Goal: Transaction & Acquisition: Purchase product/service

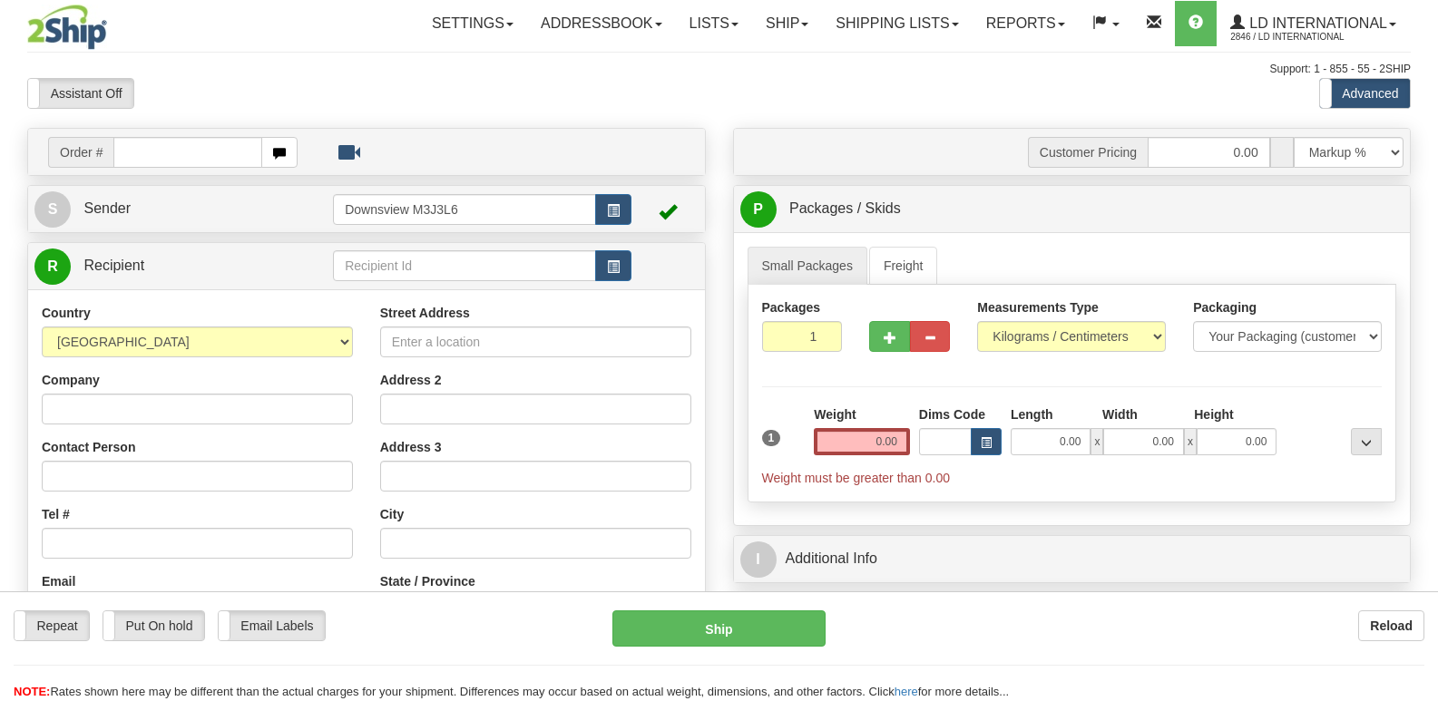
select select "1"
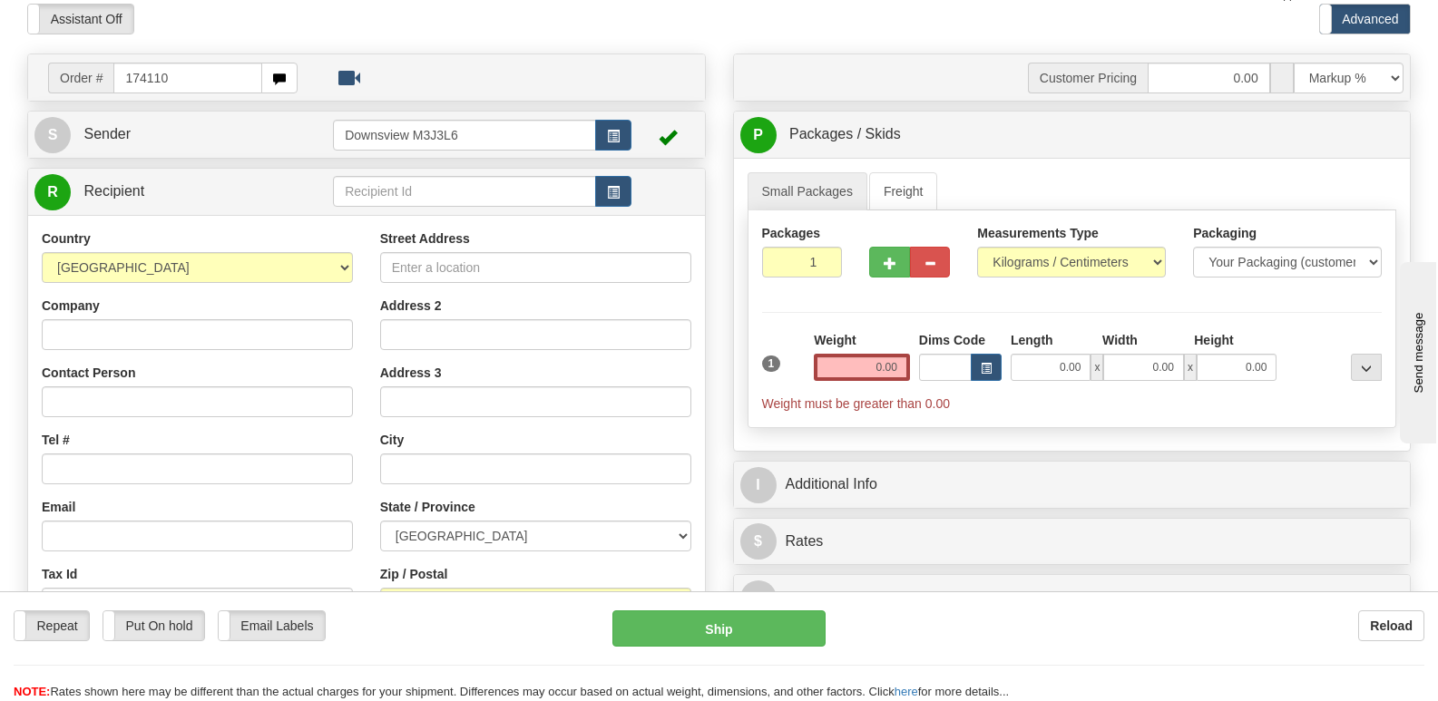
type input "174110"
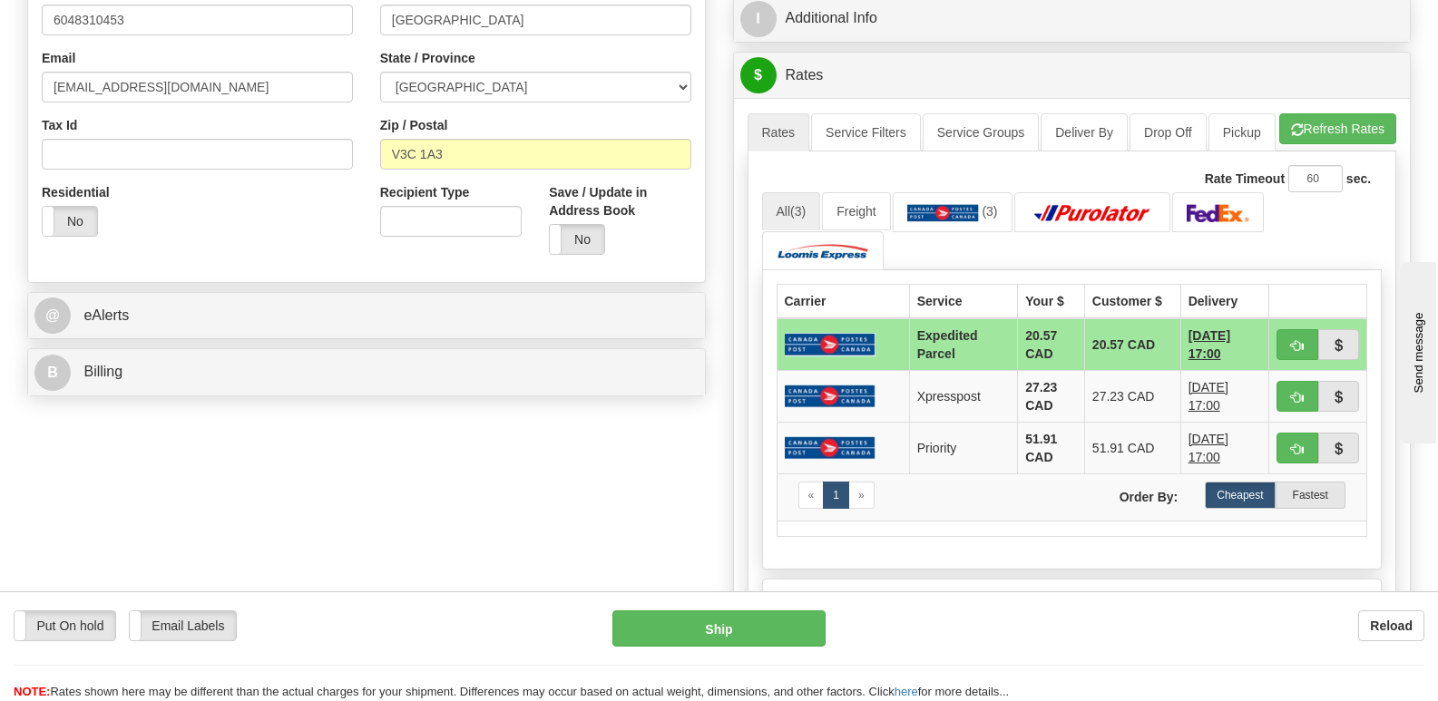
scroll to position [528, 0]
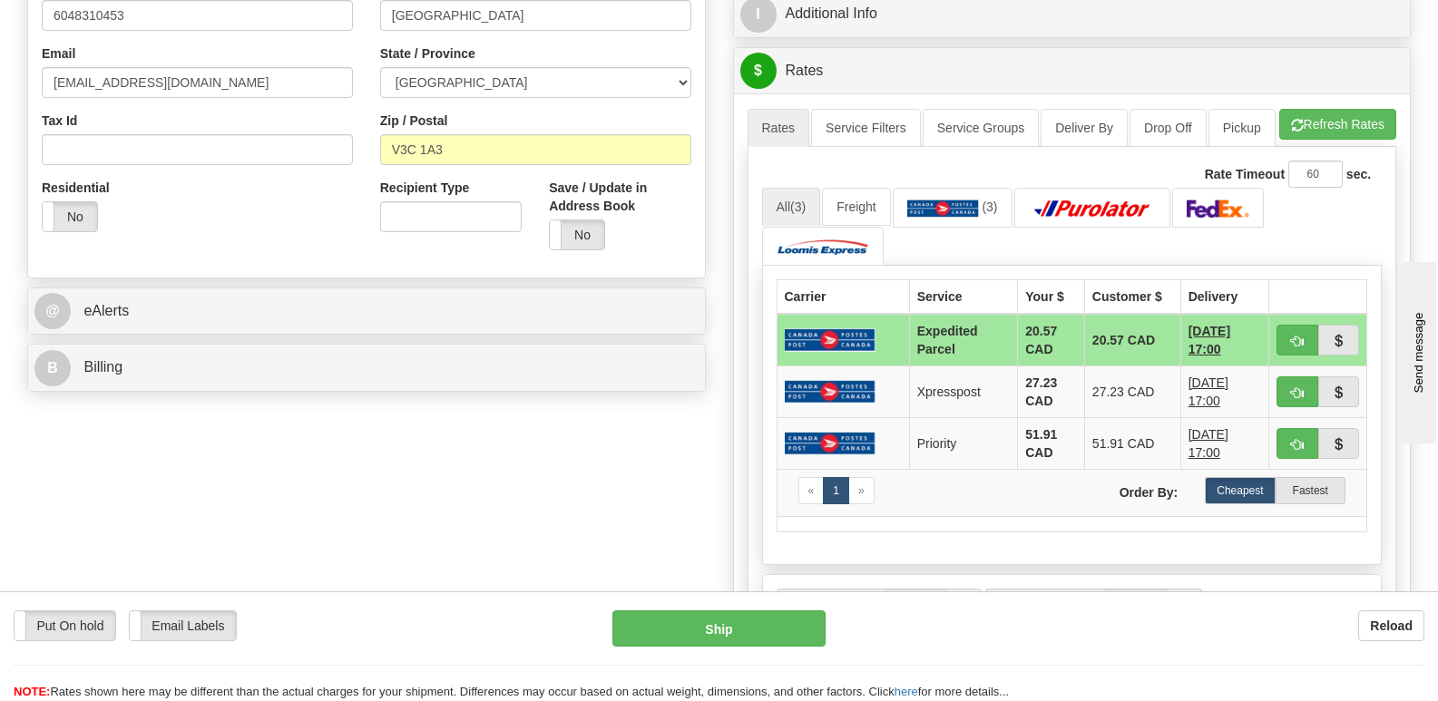
click at [620, 414] on div "Order # 174110 S Sender" at bounding box center [719, 202] width 1410 height 1204
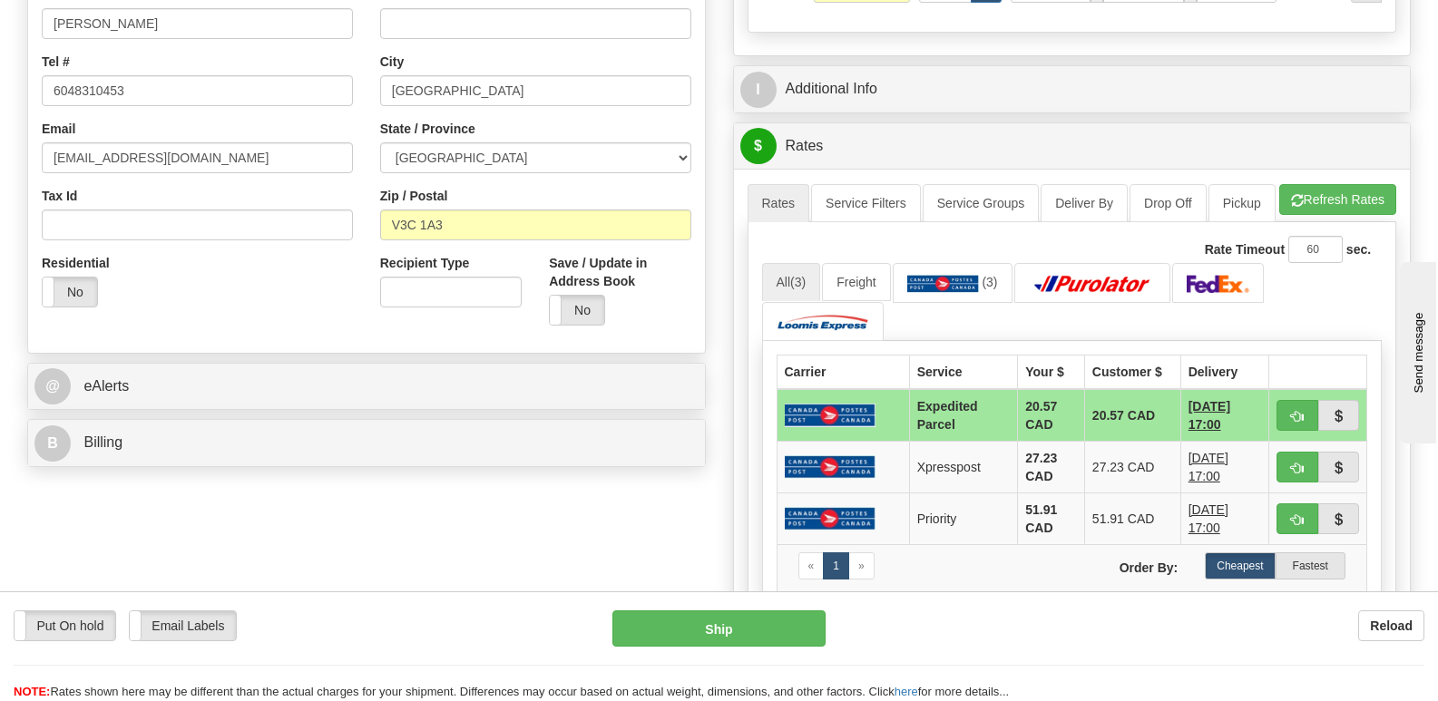
scroll to position [454, 0]
click at [840, 213] on link "Service Filters" at bounding box center [866, 202] width 110 height 38
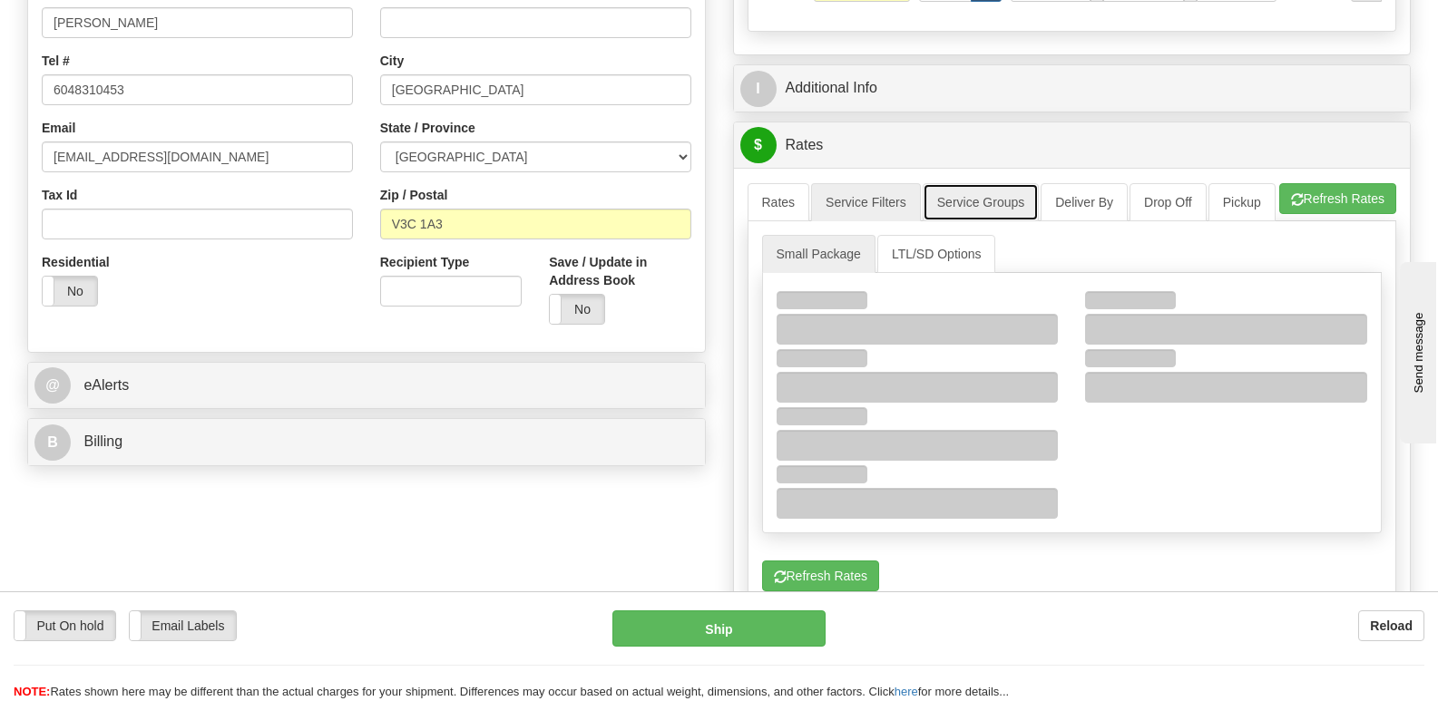
click at [982, 216] on link "Service Groups" at bounding box center [980, 202] width 116 height 38
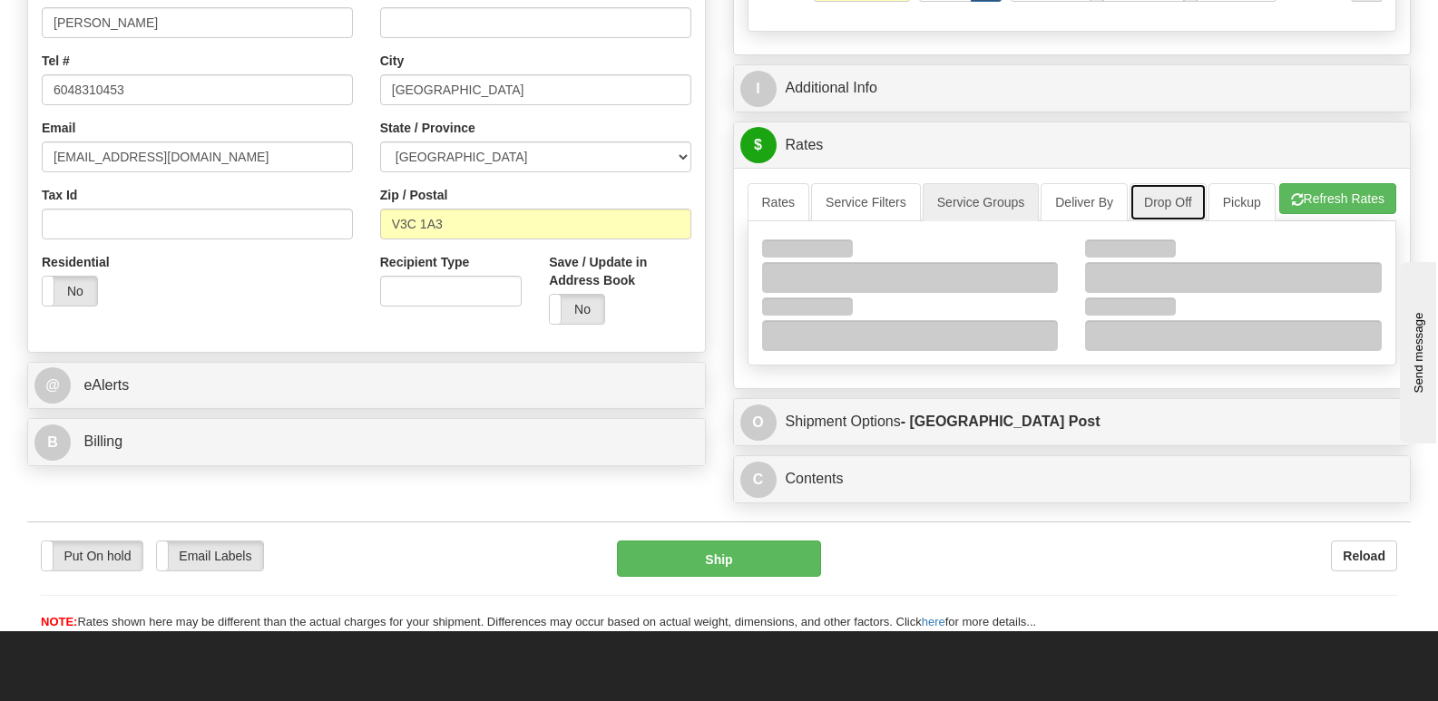
click at [1176, 206] on link "Drop Off" at bounding box center [1167, 202] width 77 height 38
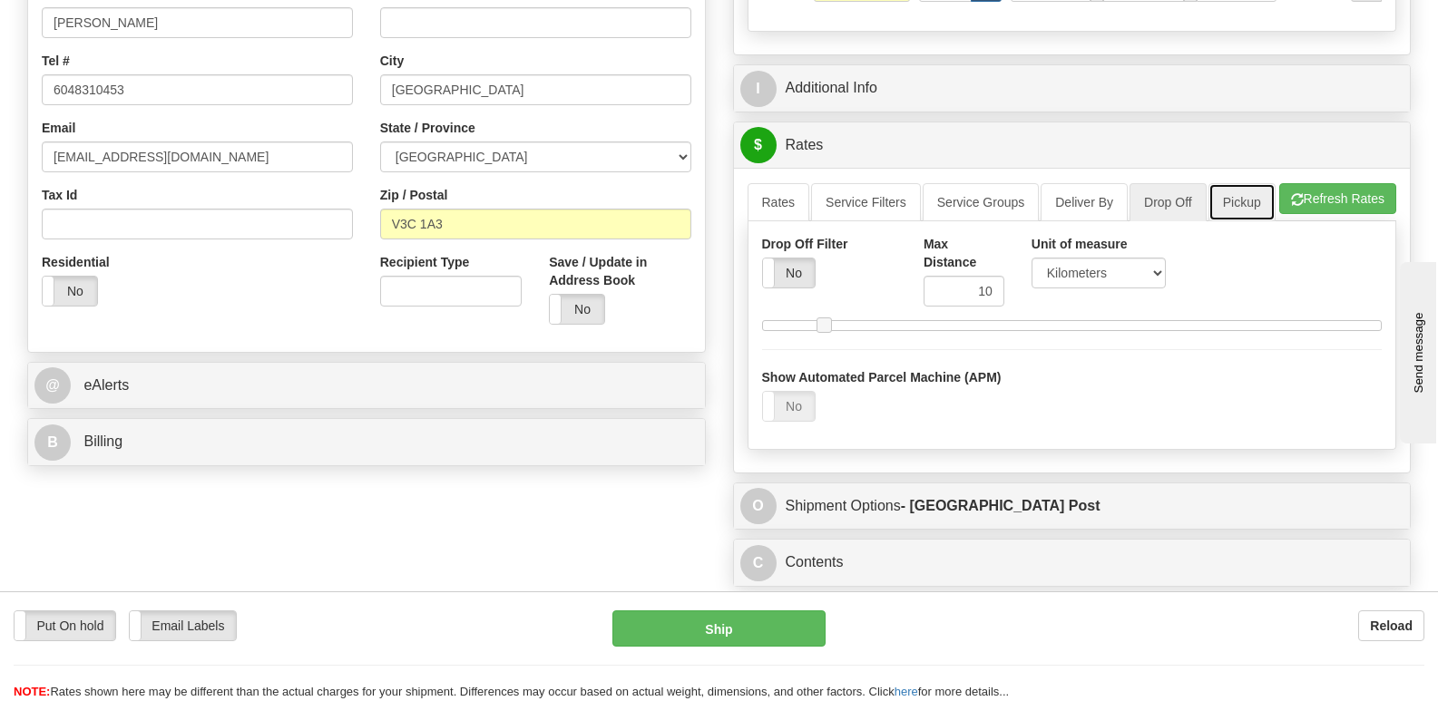
click at [1242, 189] on link "Pickup" at bounding box center [1241, 202] width 67 height 38
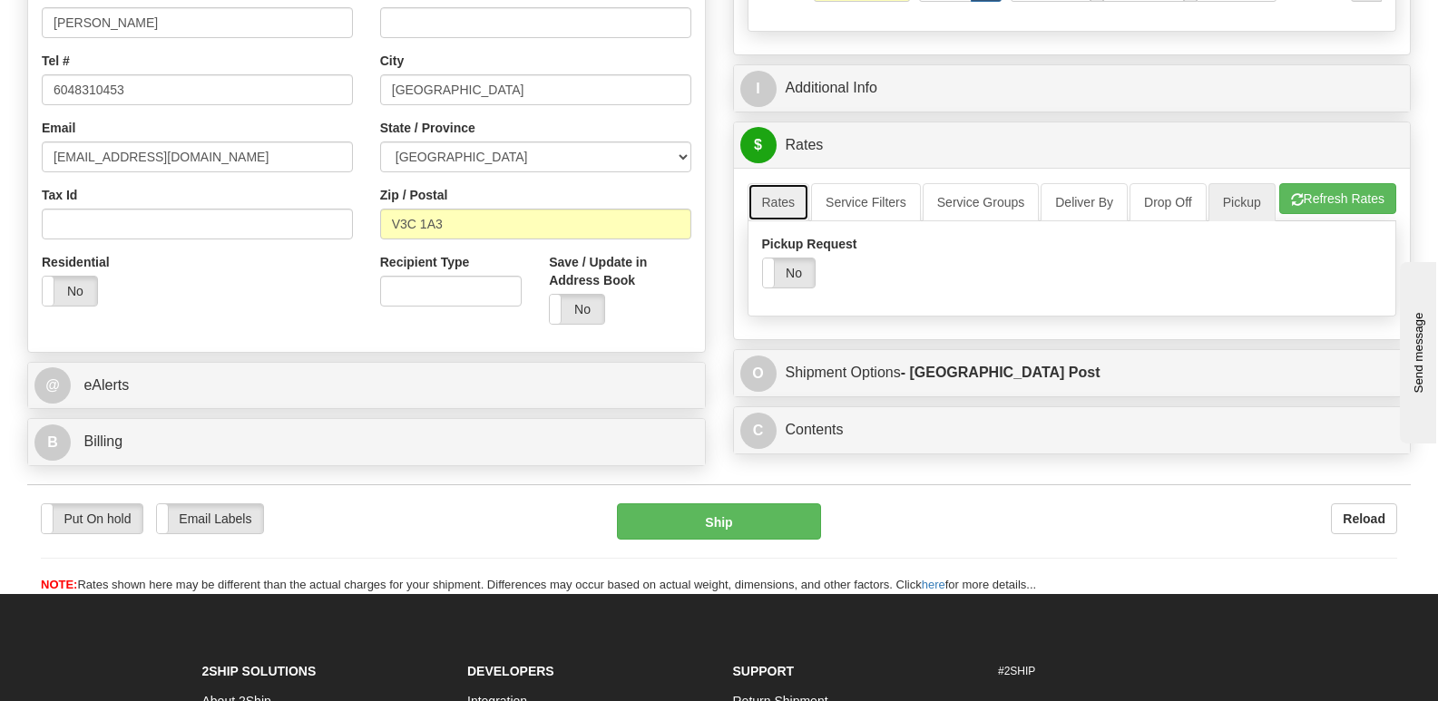
click at [754, 221] on link "Rates" at bounding box center [778, 202] width 63 height 38
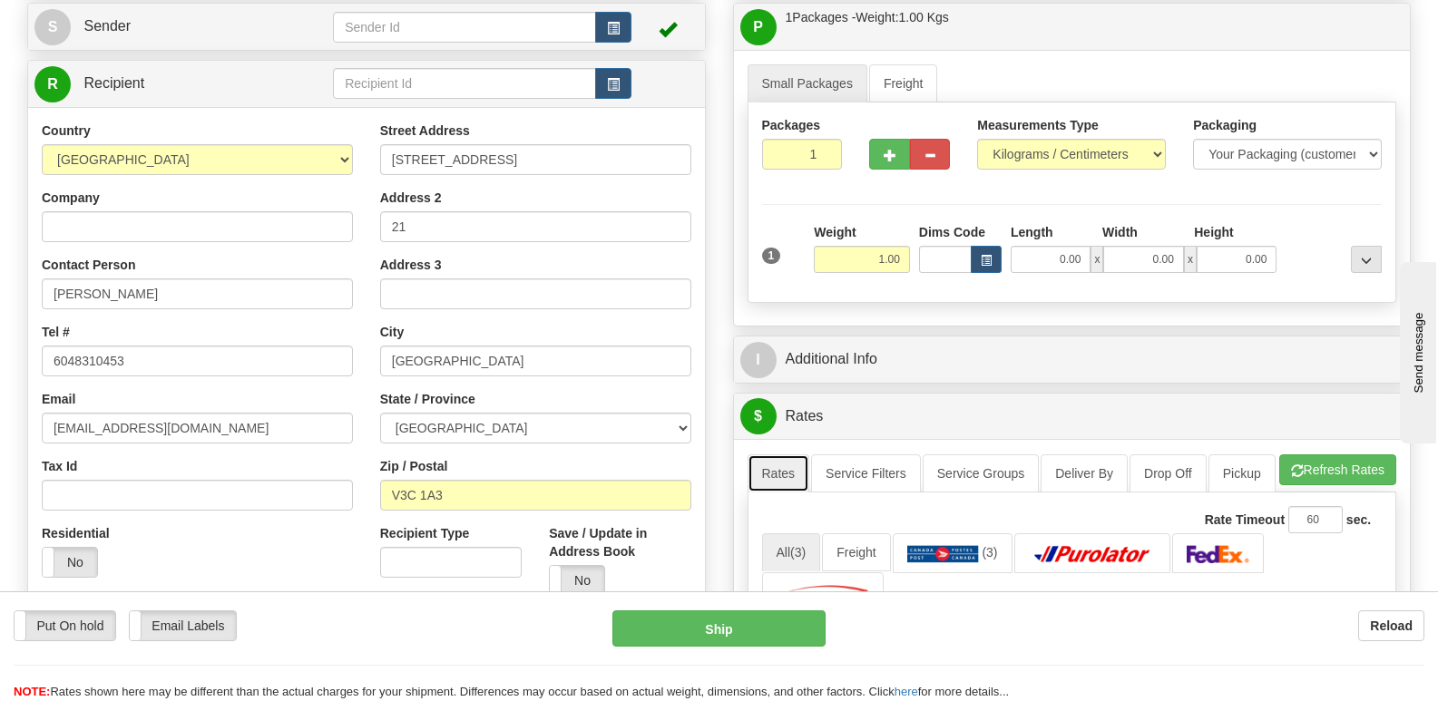
scroll to position [181, 0]
click at [1026, 273] on input "0.00" at bounding box center [1050, 260] width 80 height 27
type input "25.00"
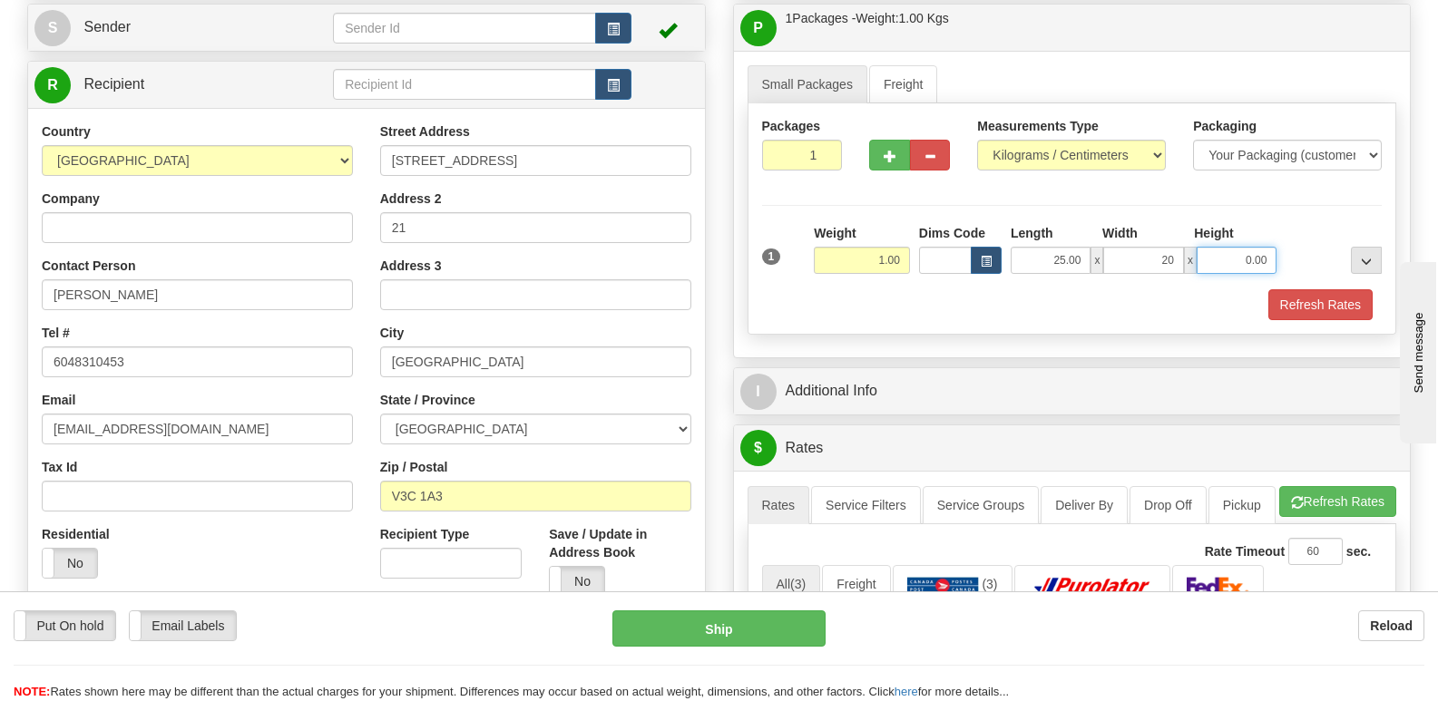
type input "20.00"
type input "5.00"
click at [876, 262] on input "1.00" at bounding box center [862, 260] width 96 height 27
click at [1315, 302] on button "Refresh Rates" at bounding box center [1320, 304] width 104 height 31
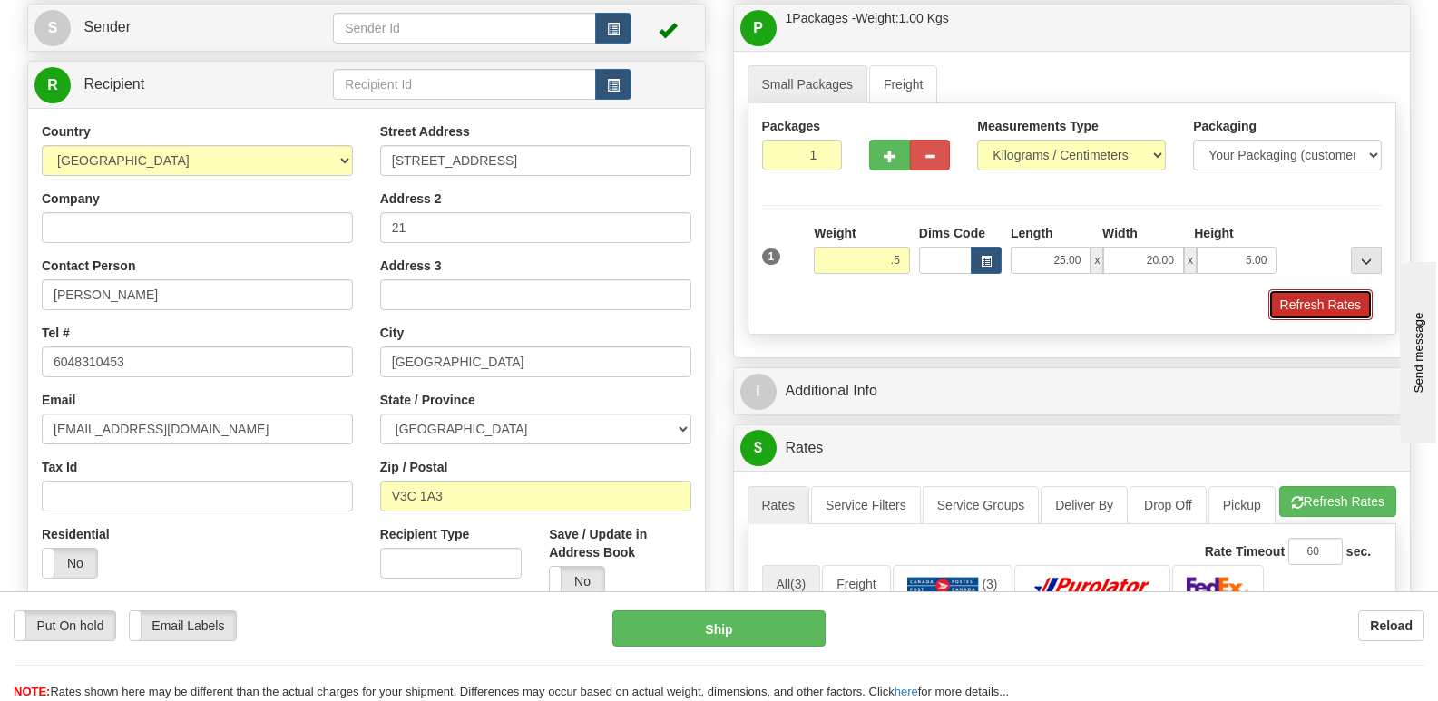
type input "0.50"
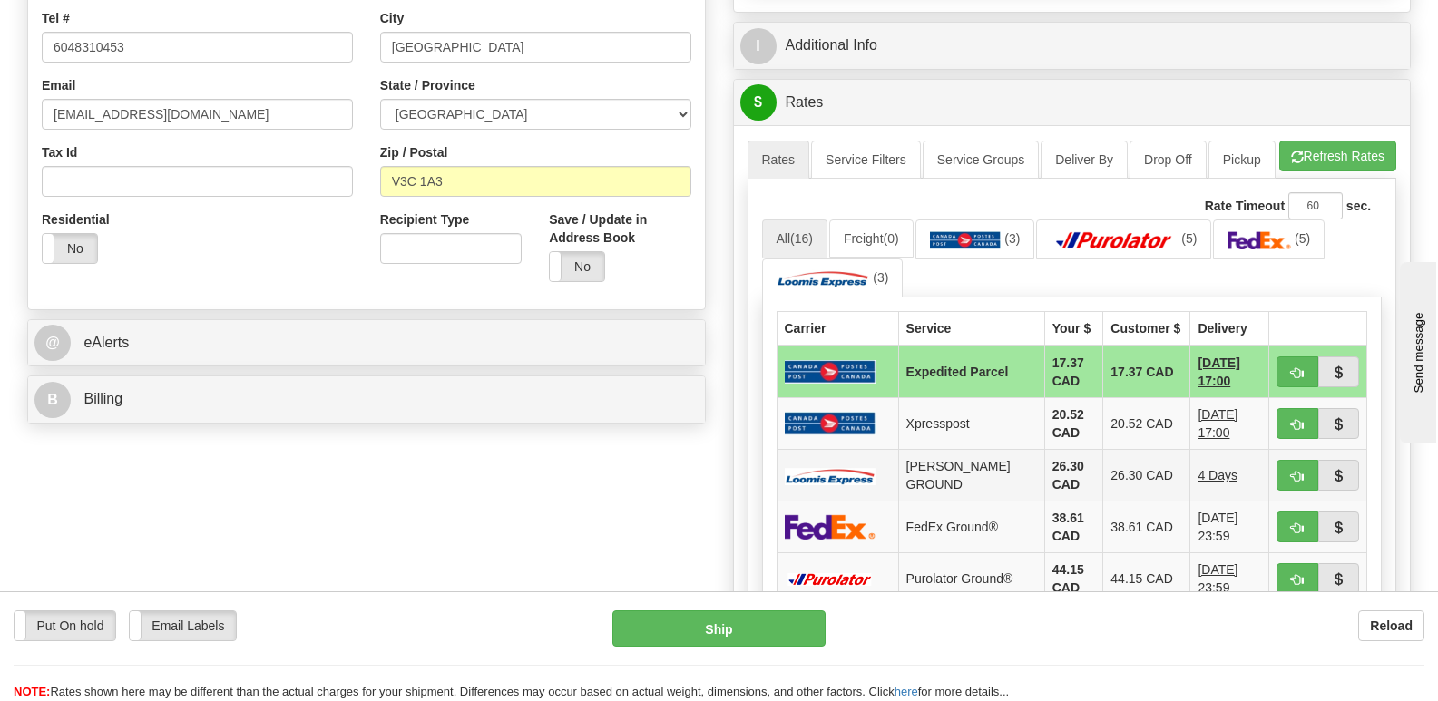
scroll to position [635, 0]
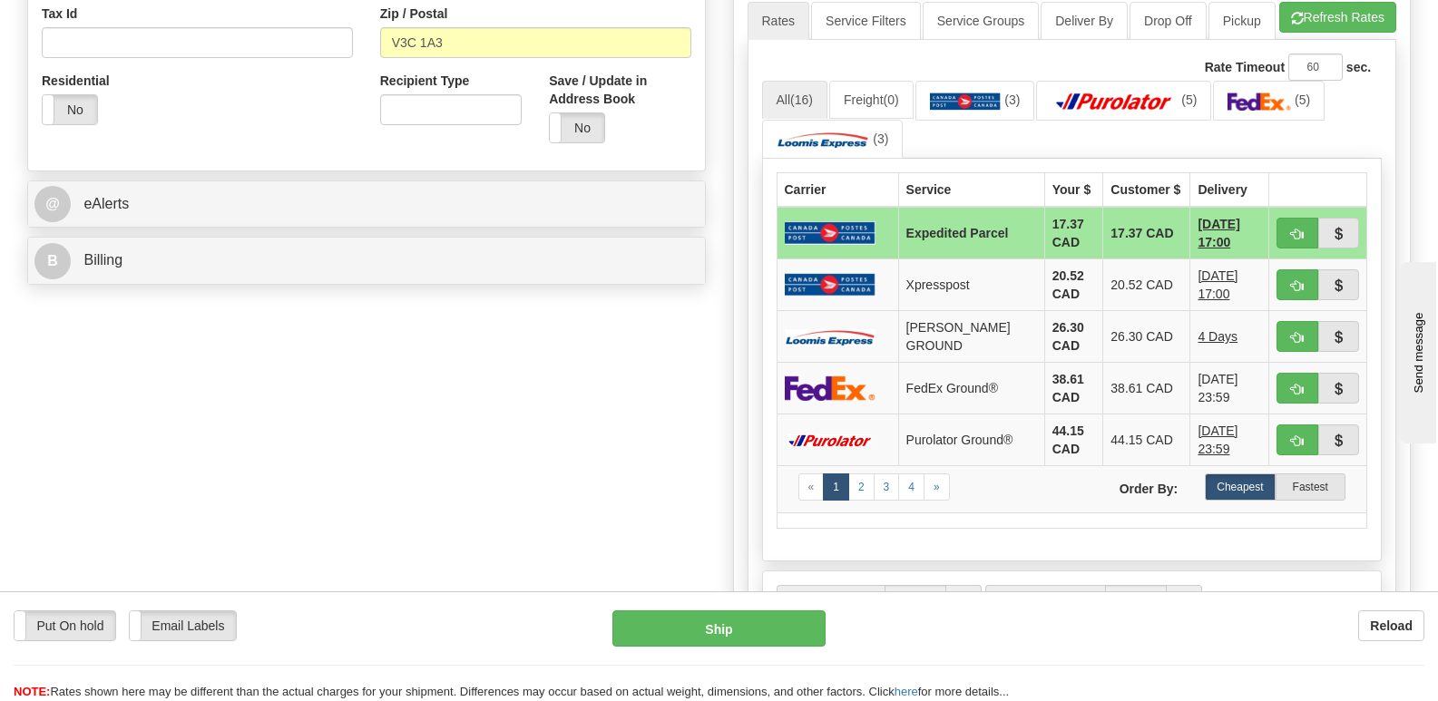
click at [751, 512] on div "Rate Timeout 60 sec. All (16) Freight (0) (3) (5) (5) «" at bounding box center [1071, 347] width 649 height 614
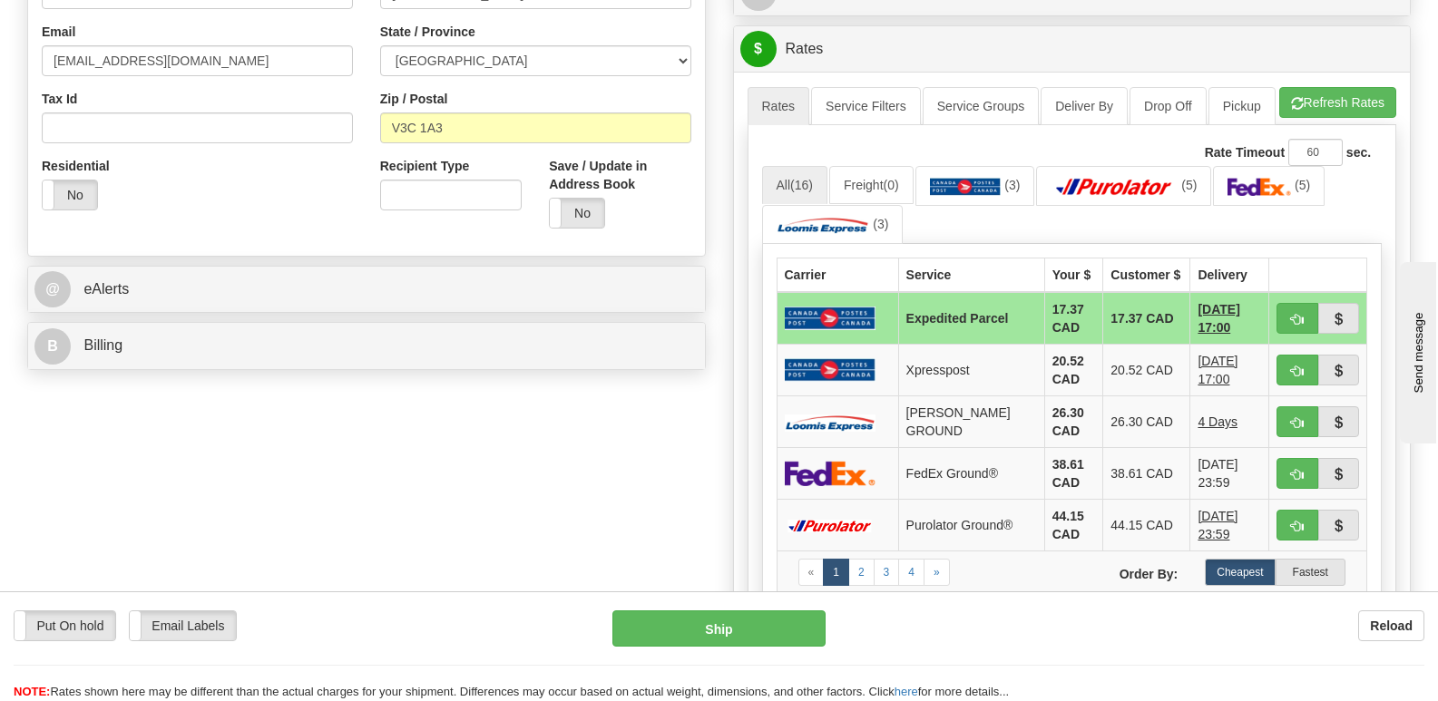
scroll to position [454, 0]
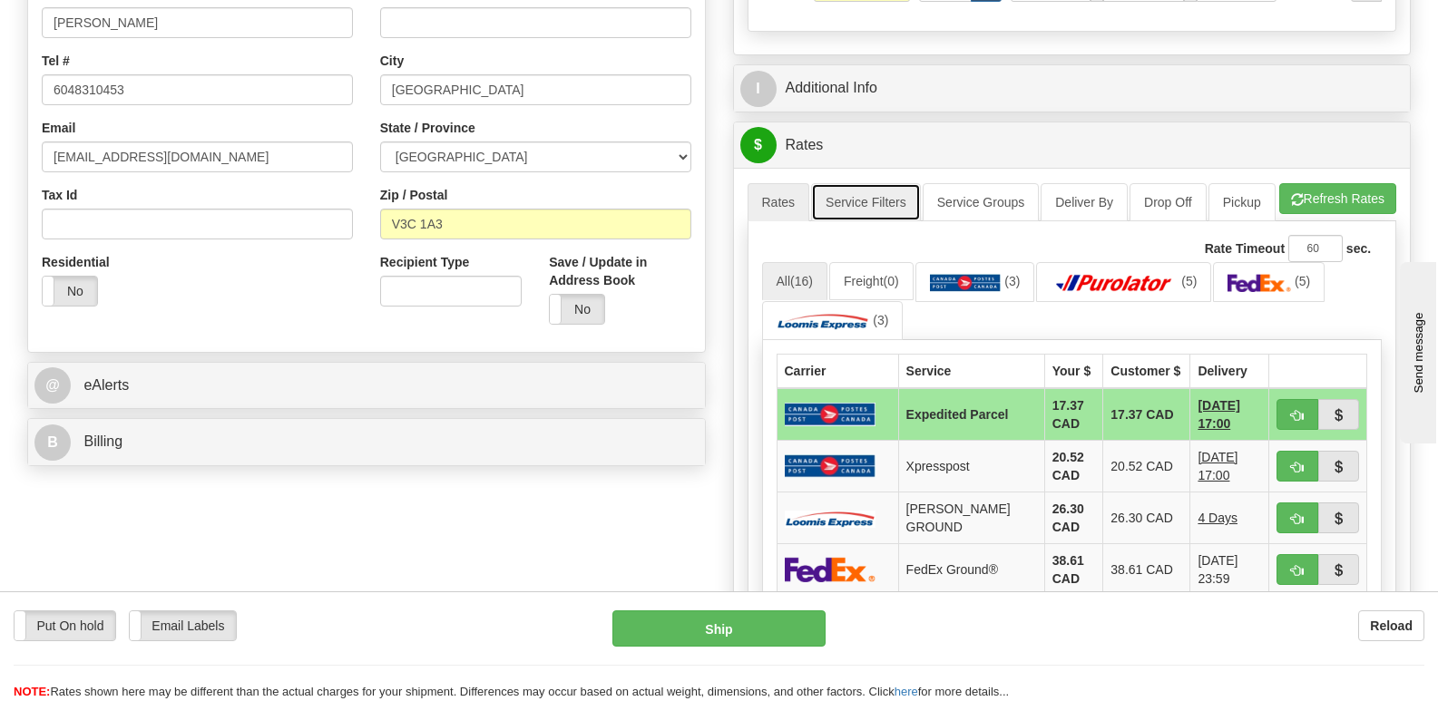
click at [915, 204] on link "Service Filters" at bounding box center [866, 202] width 110 height 38
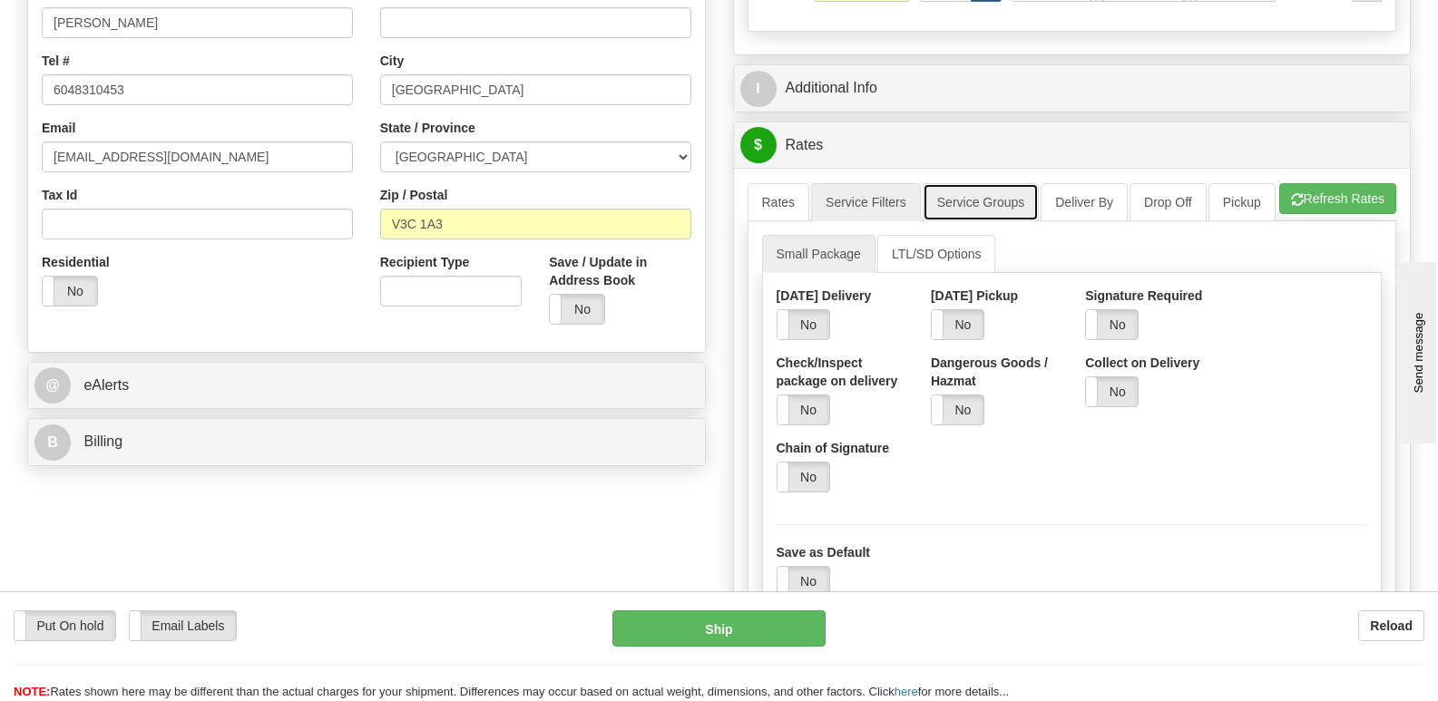
click at [994, 195] on link "Service Groups" at bounding box center [980, 202] width 116 height 38
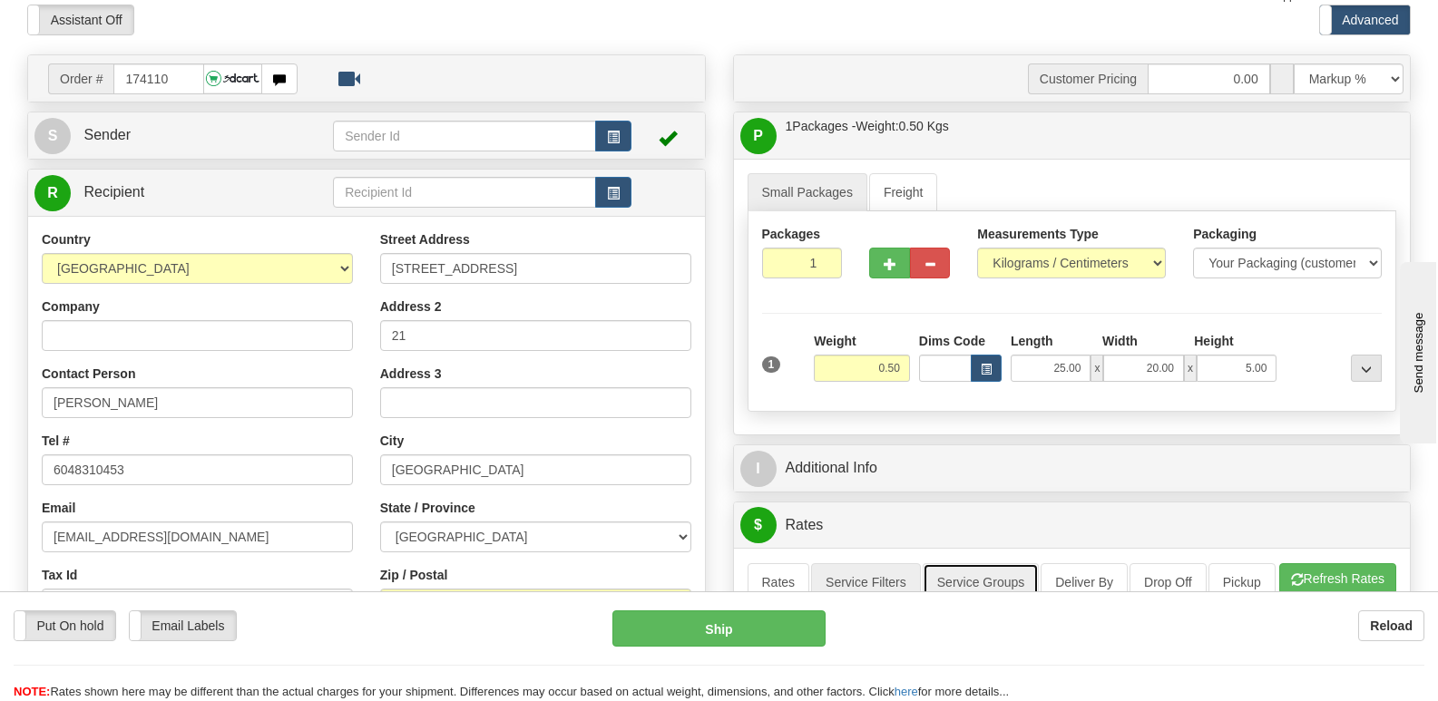
scroll to position [181, 0]
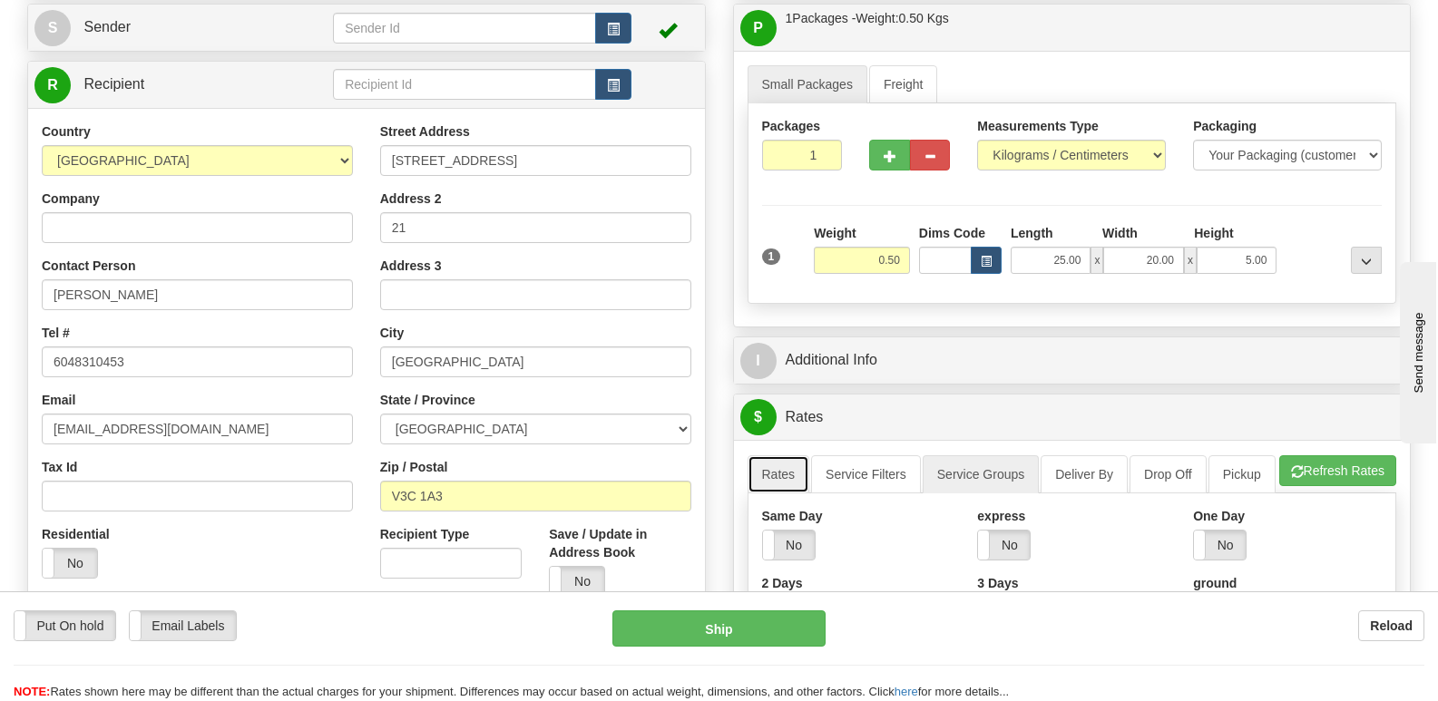
click at [759, 463] on link "Rates" at bounding box center [778, 474] width 63 height 38
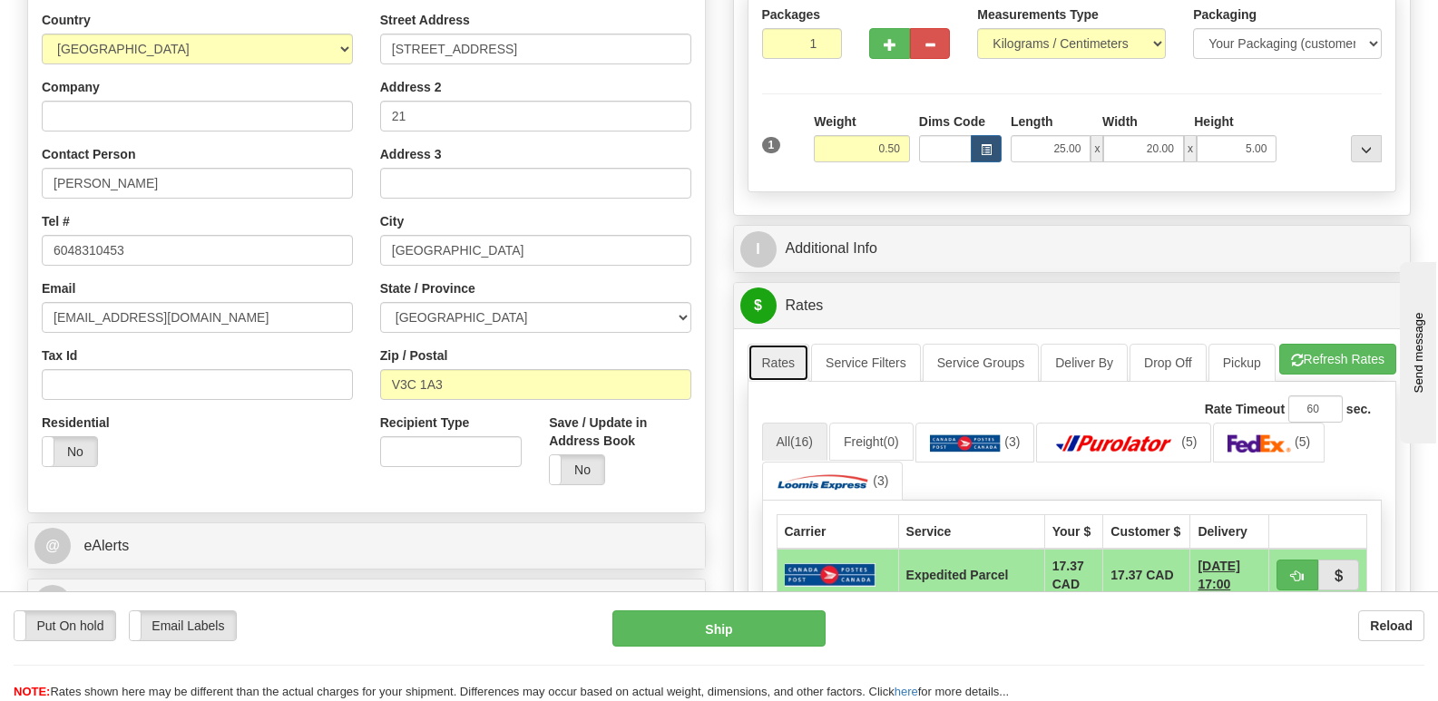
scroll to position [454, 0]
